Goal: Information Seeking & Learning: Learn about a topic

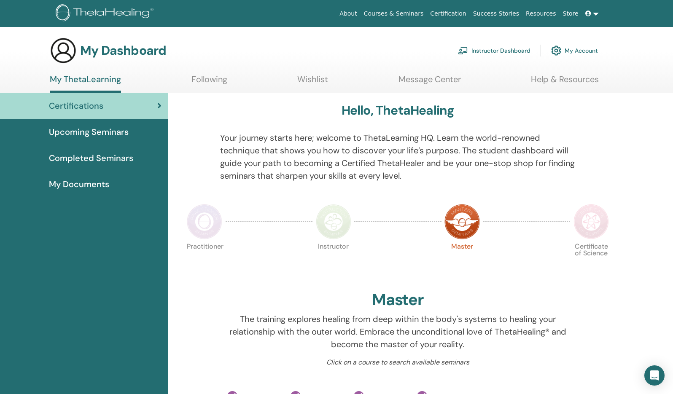
click at [570, 50] on link "My Account" at bounding box center [574, 50] width 47 height 19
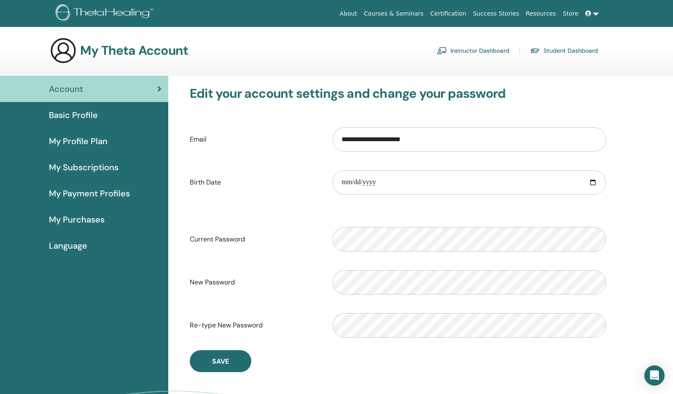
click at [78, 119] on span "Basic Profile" at bounding box center [73, 115] width 49 height 13
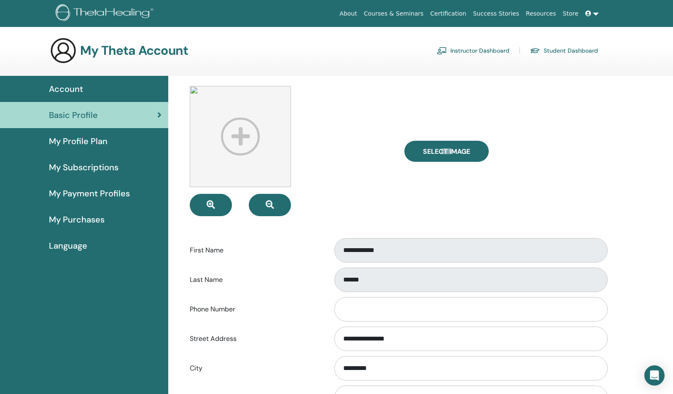
click at [482, 55] on link "Instructor Dashboard" at bounding box center [473, 50] width 73 height 13
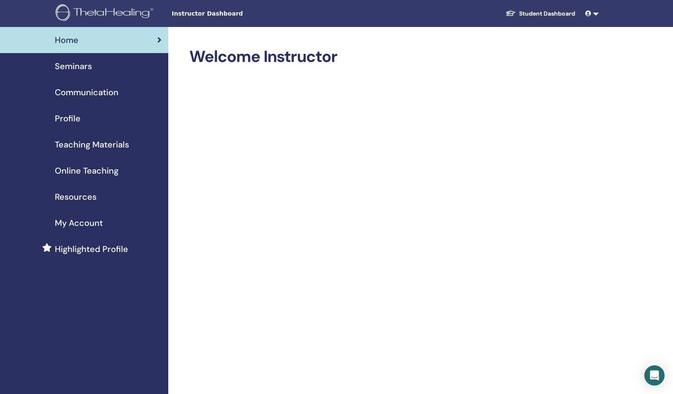
click at [96, 70] on div "Seminars" at bounding box center [84, 66] width 155 height 13
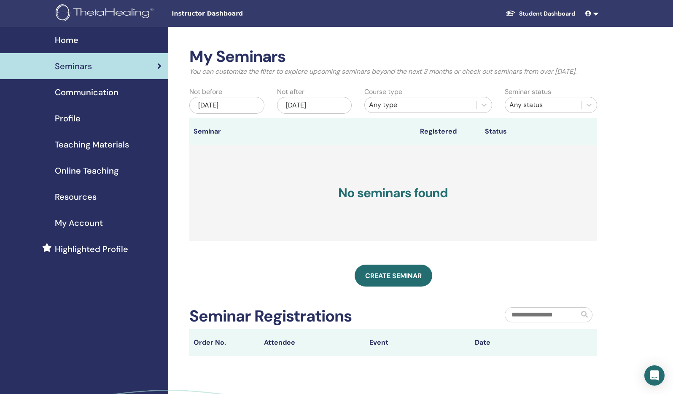
click at [595, 14] on link at bounding box center [592, 14] width 20 height 16
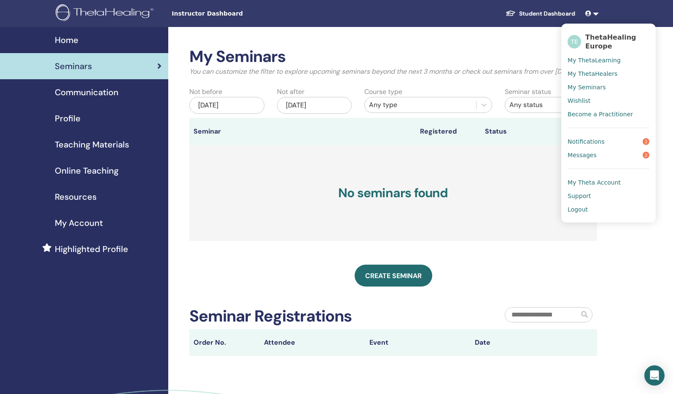
click at [580, 197] on span "Support" at bounding box center [579, 196] width 23 height 8
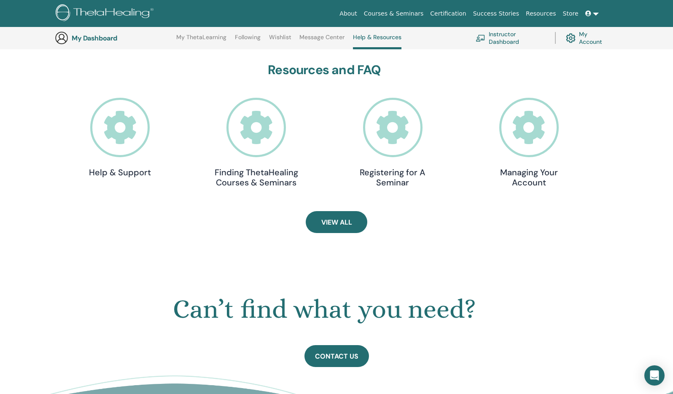
scroll to position [244, 0]
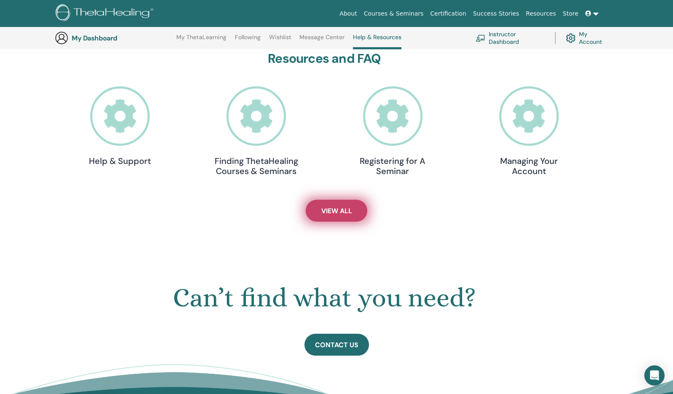
click at [342, 212] on span "View All" at bounding box center [336, 211] width 31 height 9
